Goal: Check status: Check status

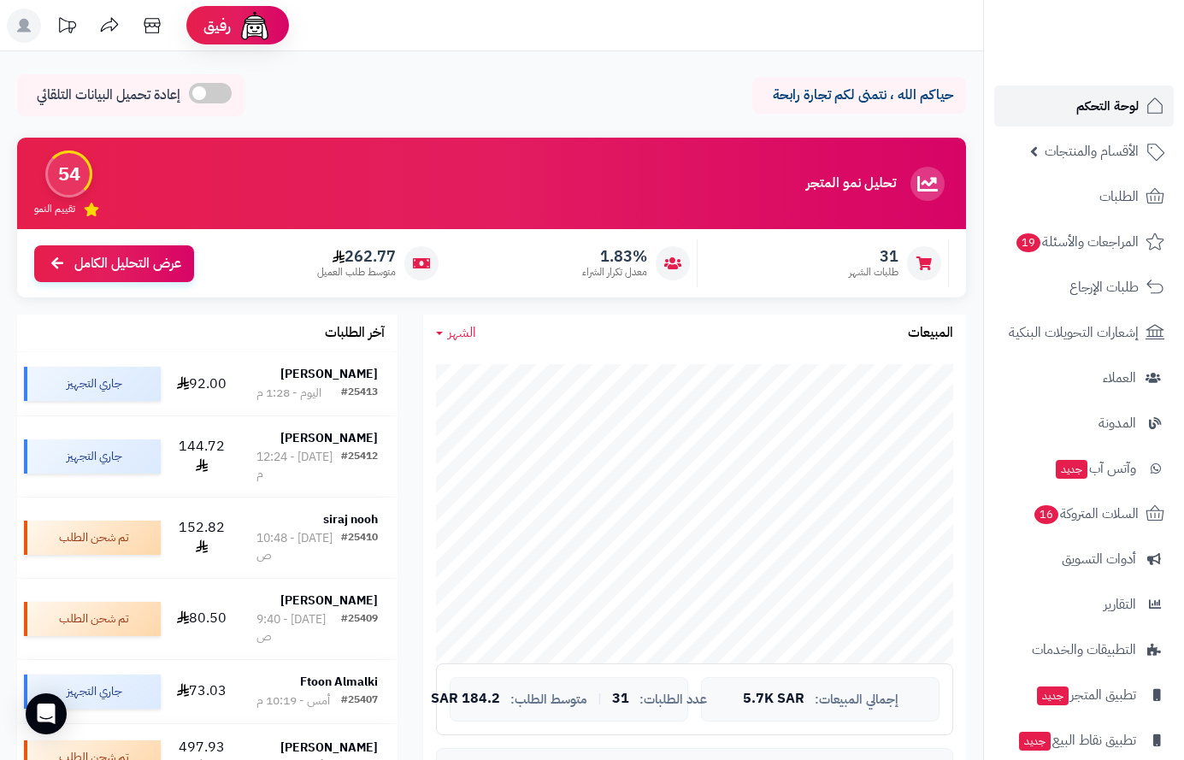
click at [1119, 101] on span "لوحة التحكم" at bounding box center [1107, 106] width 62 height 24
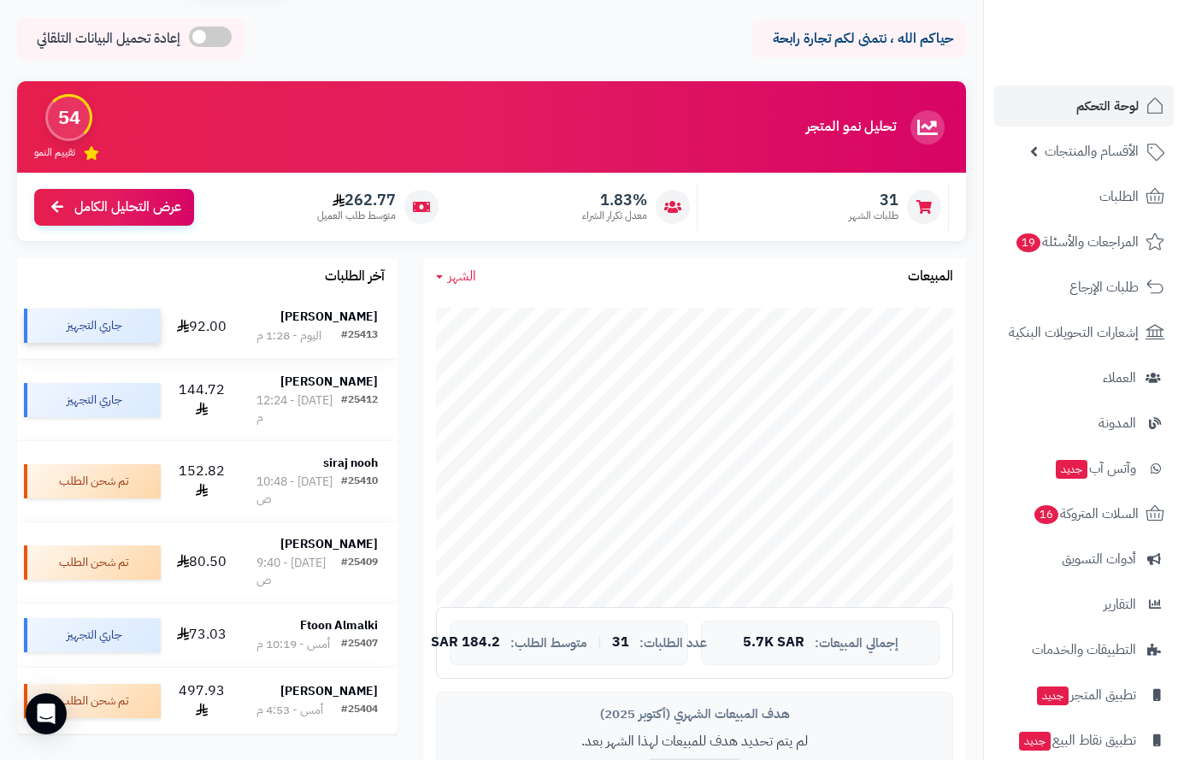
scroll to position [171, 0]
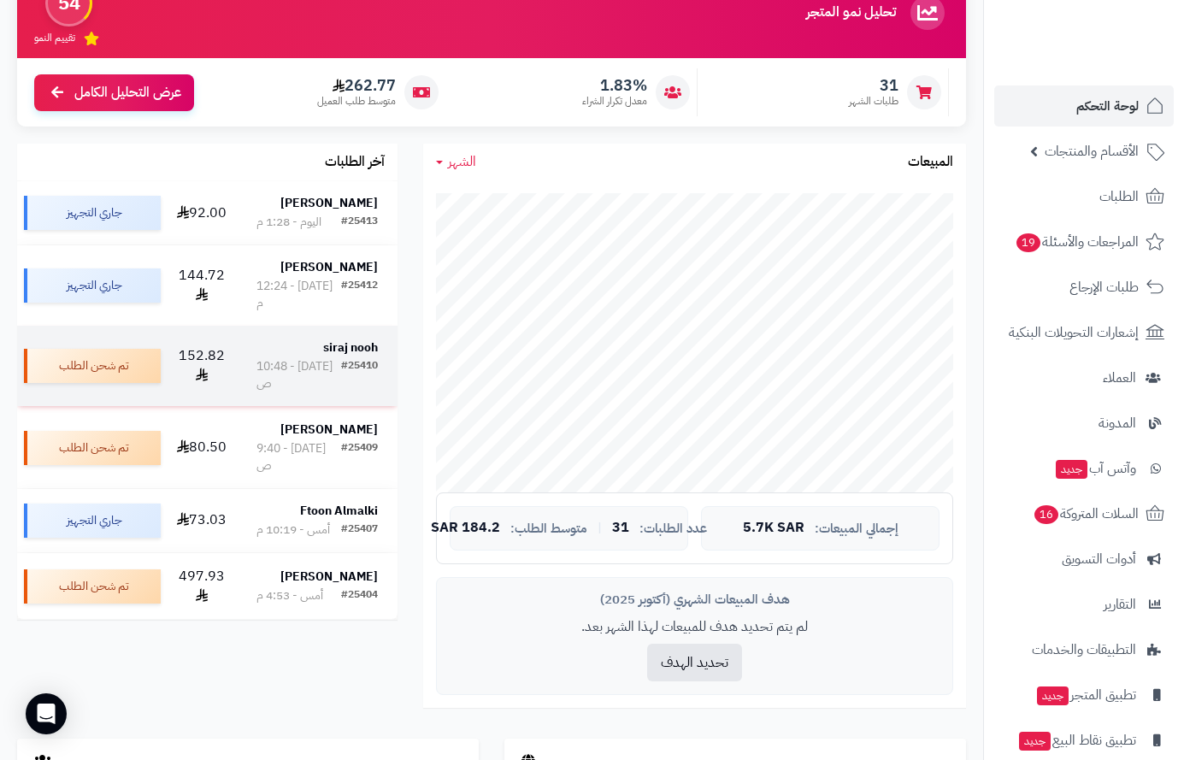
click at [332, 358] on div "[DATE] - 10:48 ص" at bounding box center [298, 375] width 85 height 34
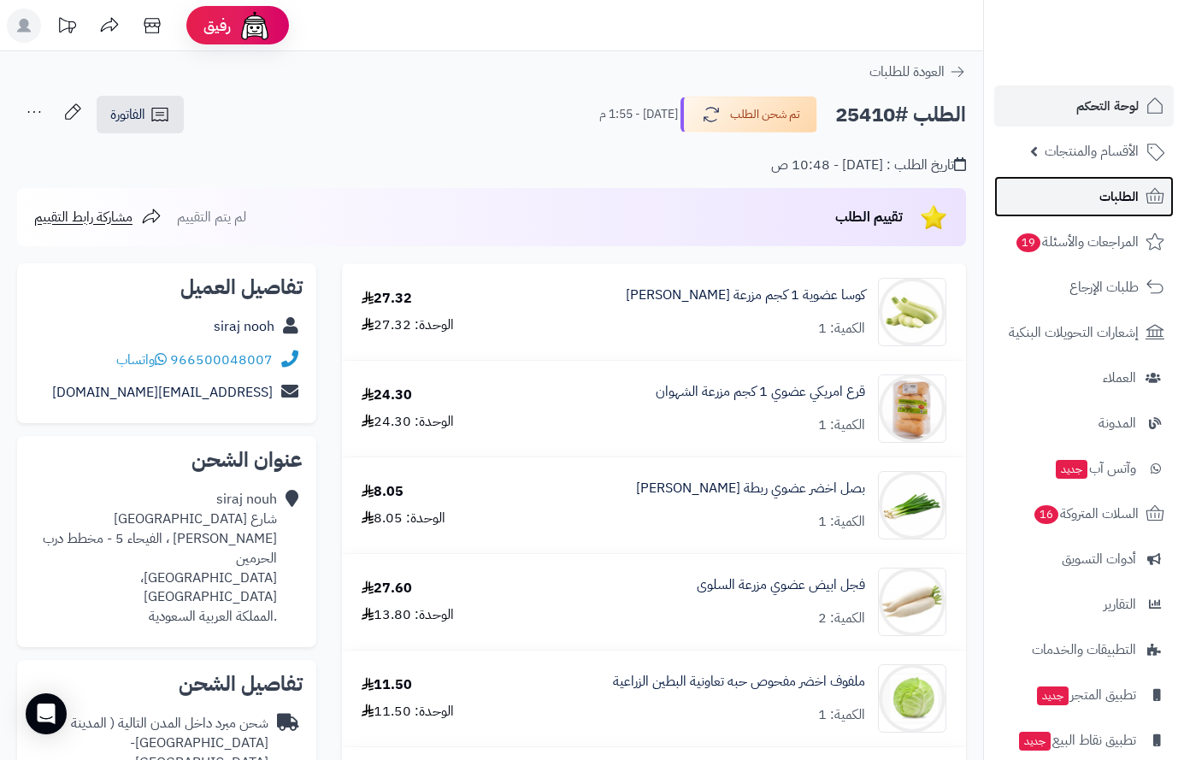
click at [1100, 198] on span "الطلبات" at bounding box center [1118, 197] width 39 height 24
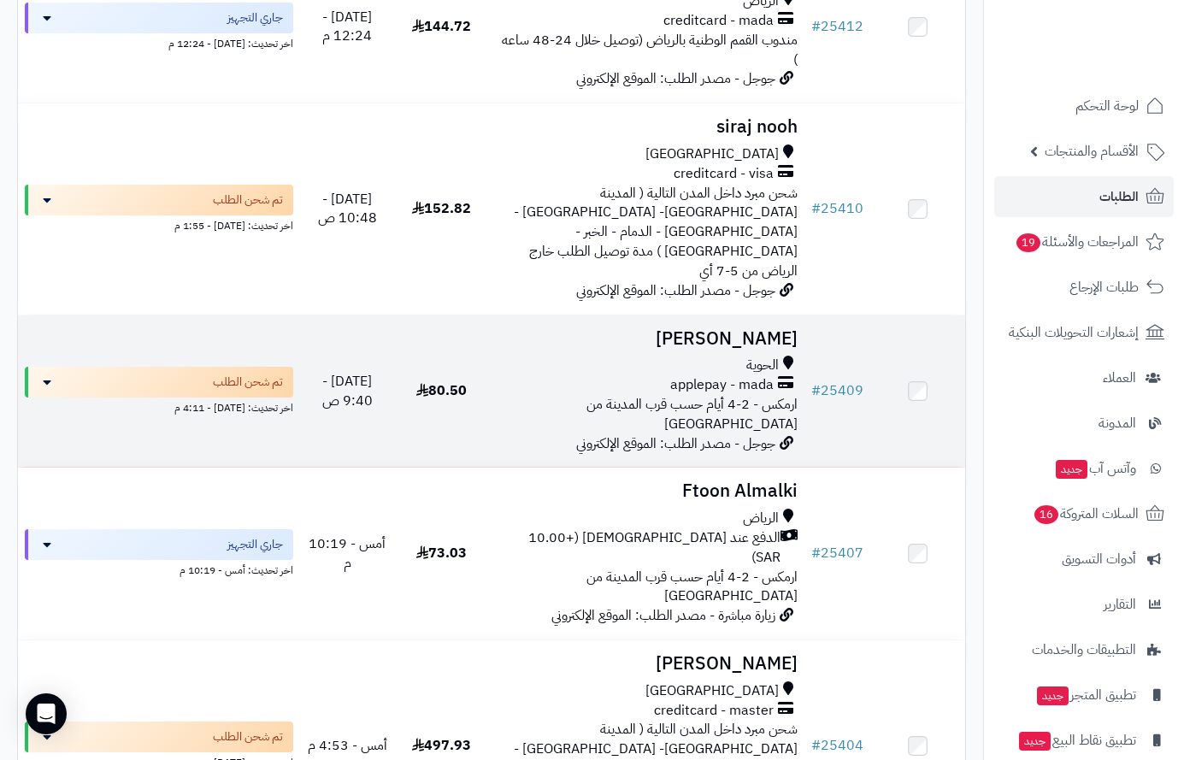
scroll to position [598, 0]
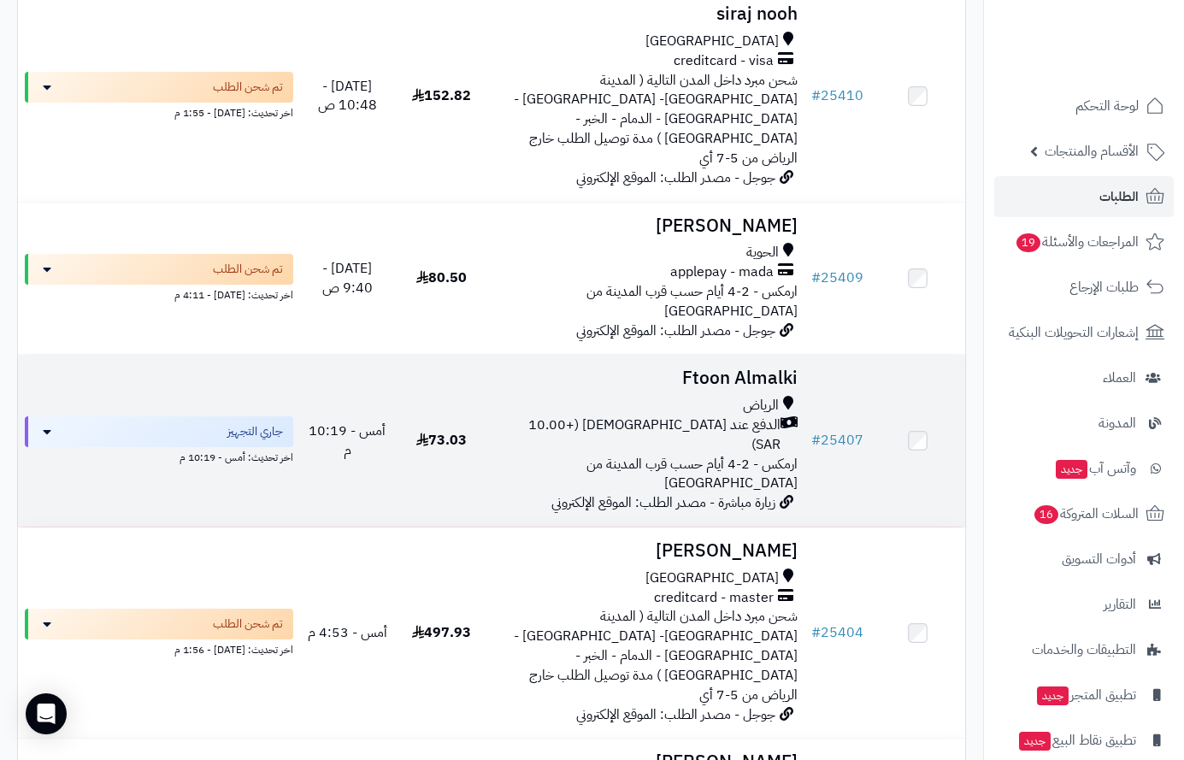
click at [688, 396] on div "الرياض" at bounding box center [647, 406] width 302 height 20
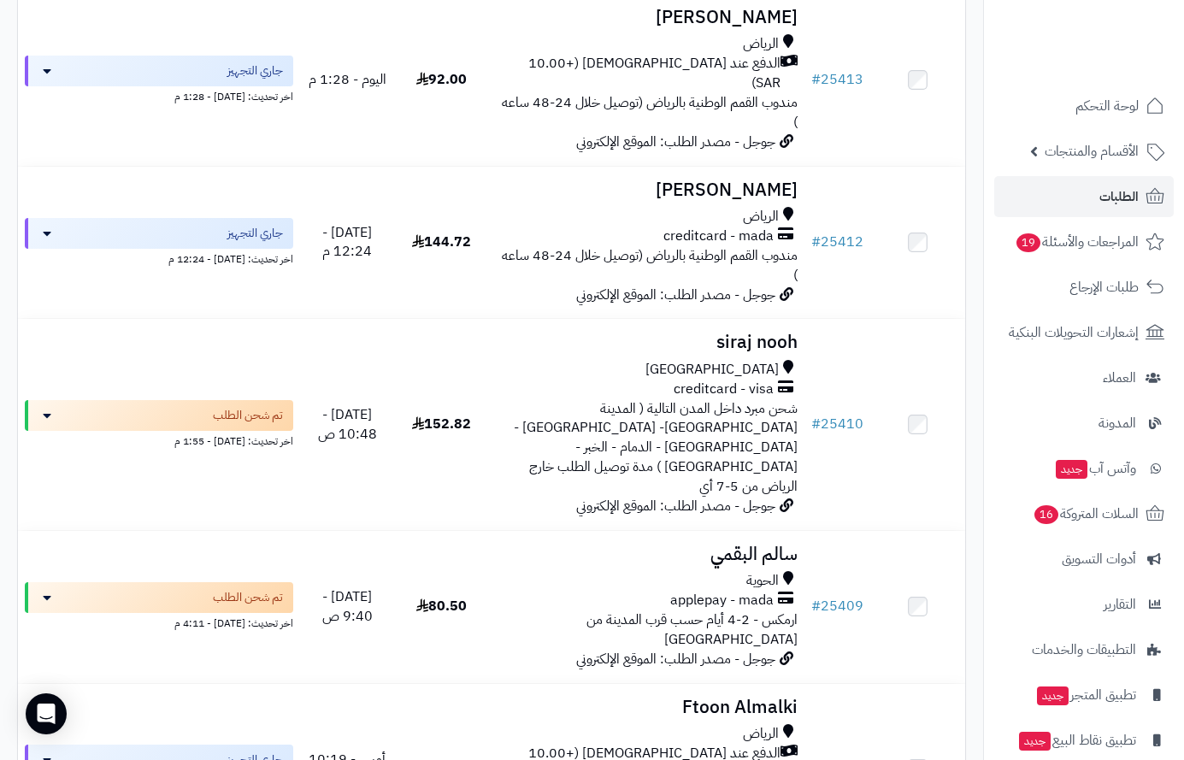
scroll to position [171, 0]
